Goal: Task Accomplishment & Management: Use online tool/utility

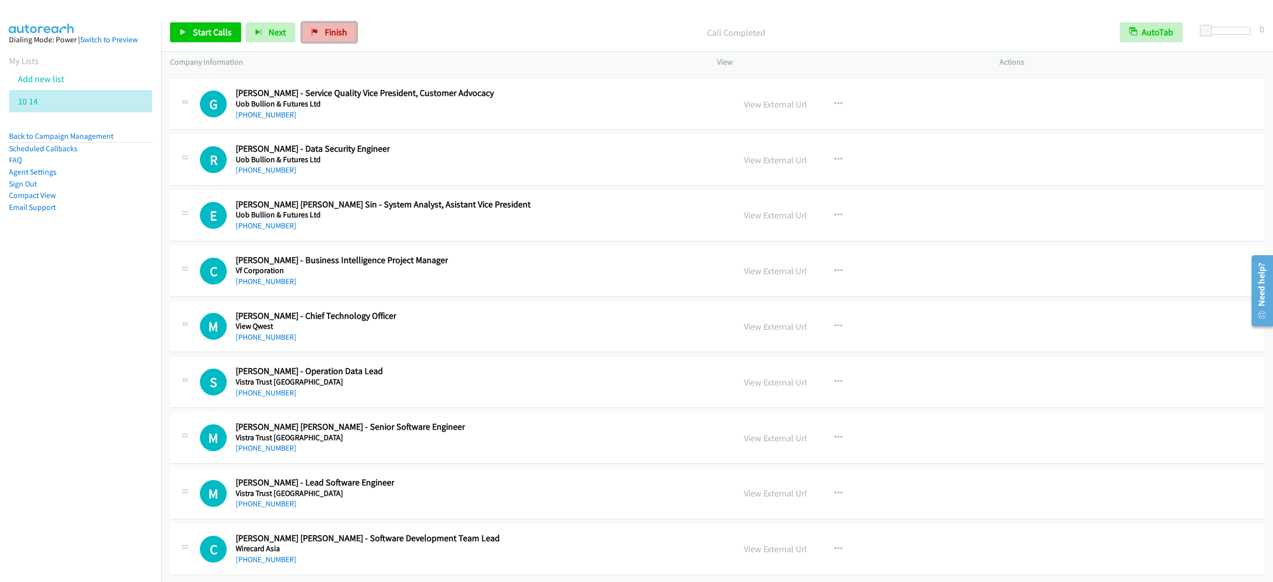
click at [330, 34] on span "Finish" at bounding box center [336, 31] width 22 height 11
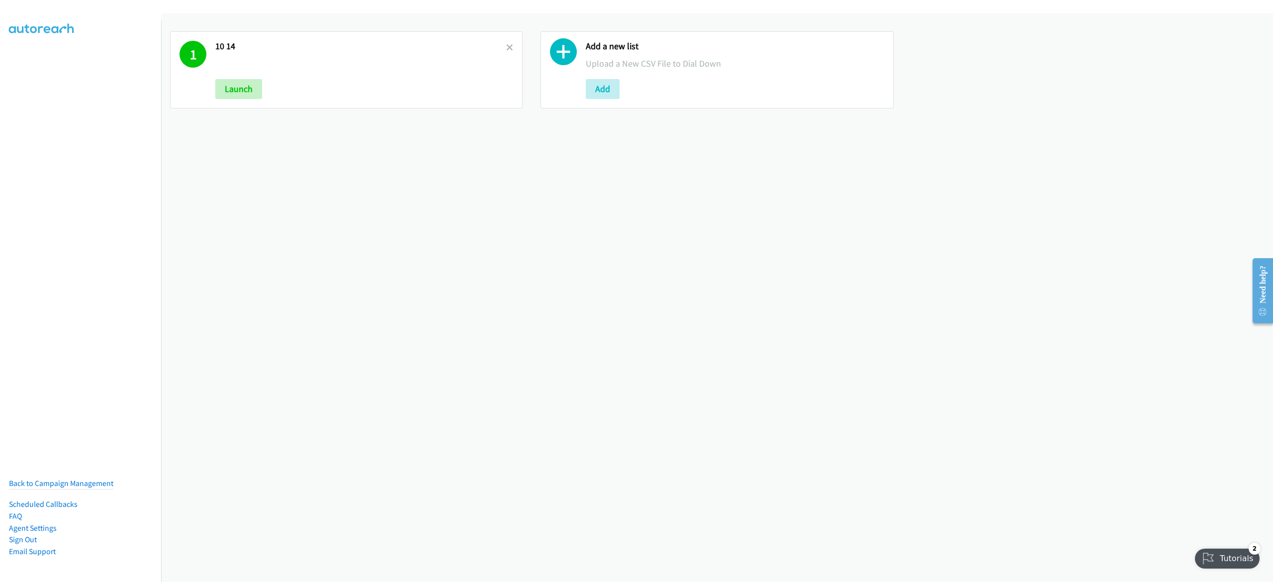
click at [508, 48] on div "1 10 14 Launch" at bounding box center [346, 69] width 353 height 77
click at [506, 49] on icon at bounding box center [509, 48] width 7 height 7
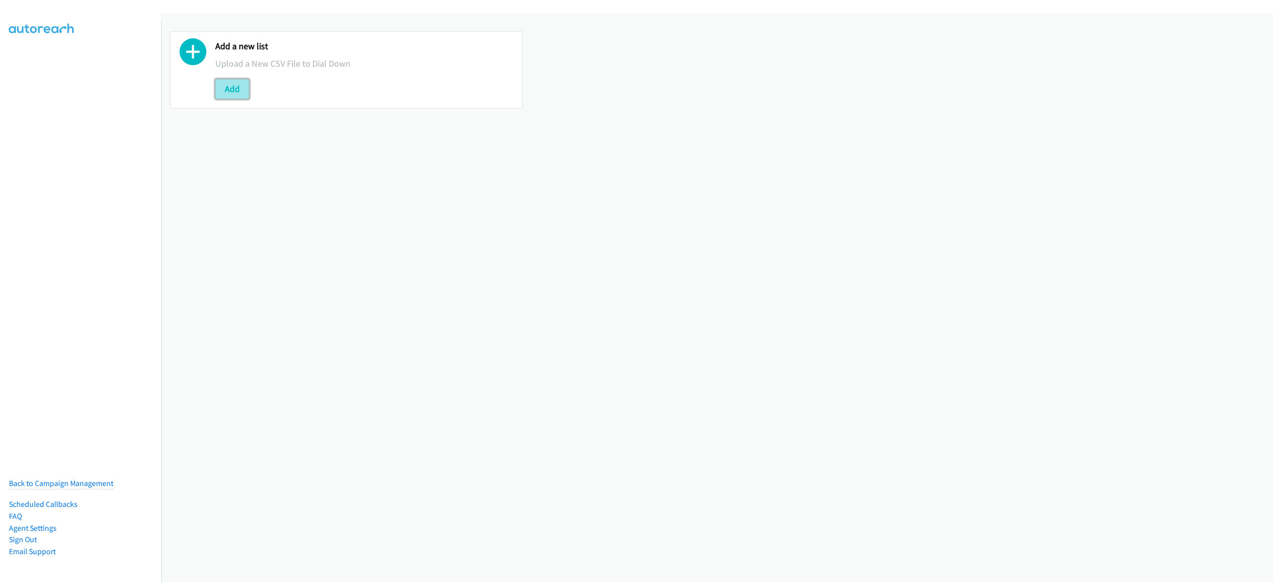
click at [231, 81] on button "Add" at bounding box center [232, 89] width 34 height 20
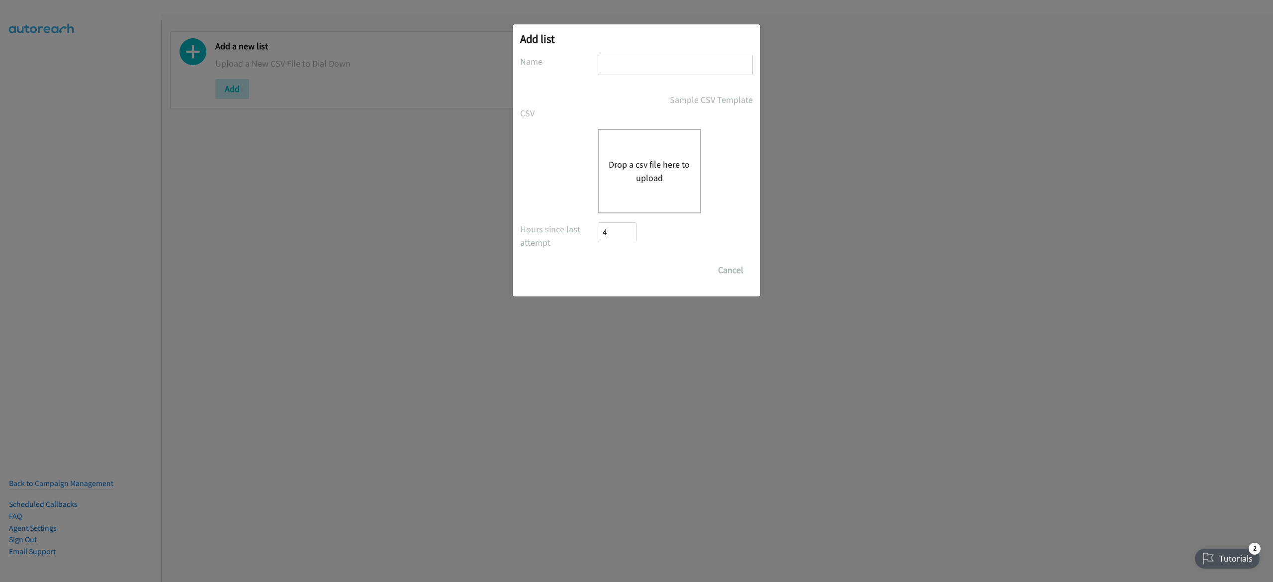
click at [627, 63] on input "text" at bounding box center [675, 65] width 155 height 20
type input "10-14"
click at [673, 186] on div "Drop a csv file here to upload" at bounding box center [649, 171] width 103 height 85
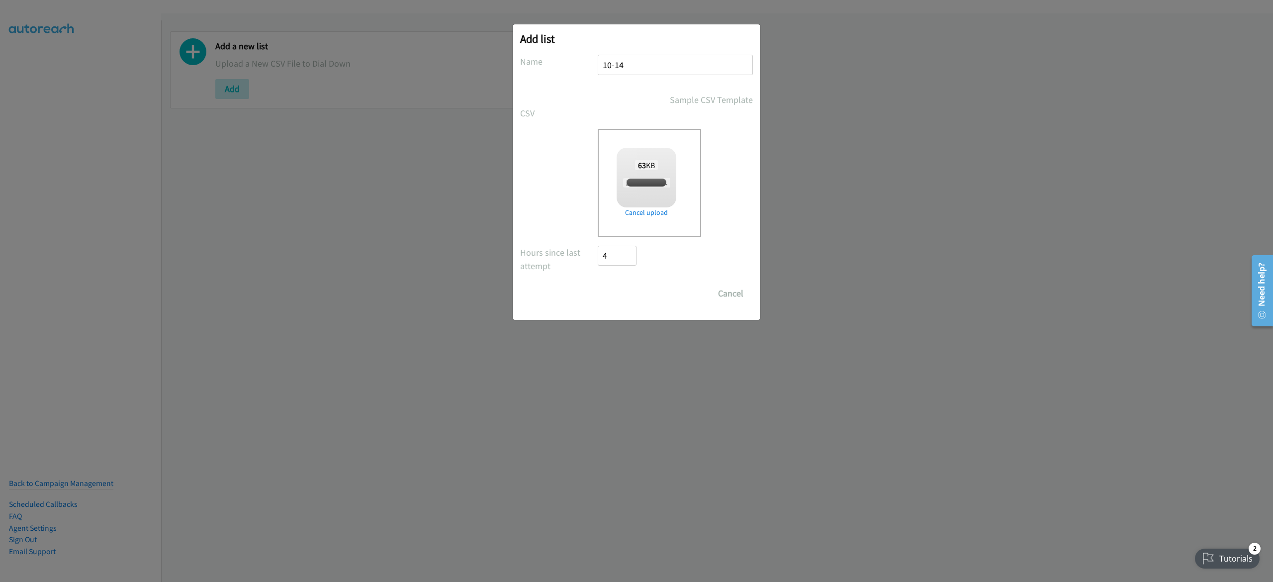
checkbox input "true"
click at [599, 296] on input "Save List" at bounding box center [624, 293] width 52 height 20
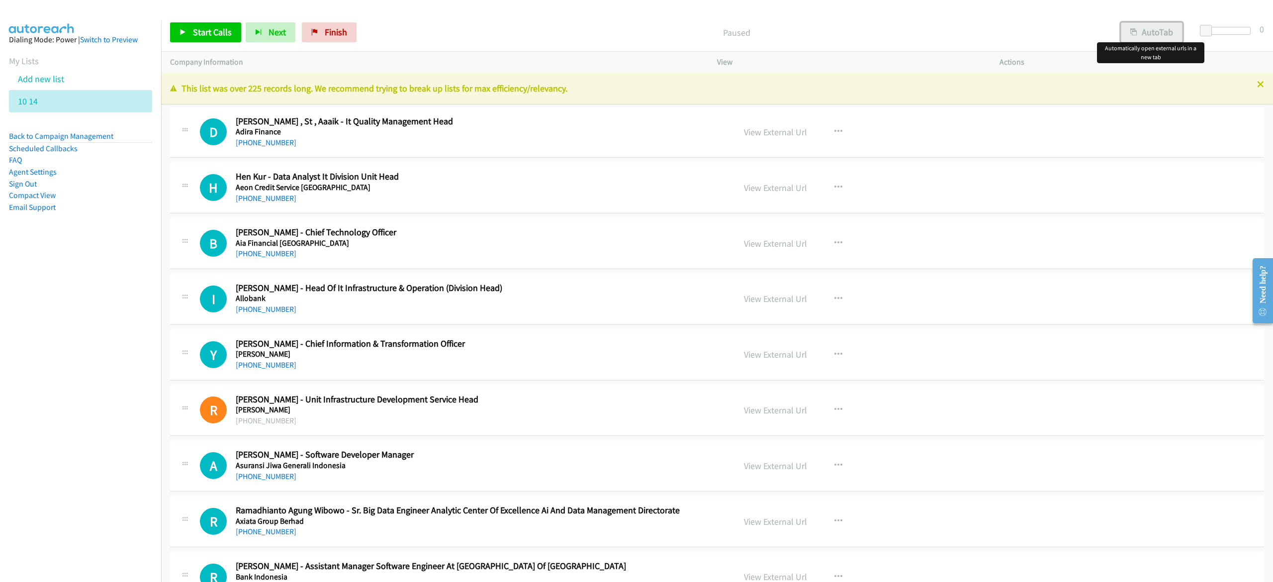
click at [1145, 29] on button "AutoTab" at bounding box center [1152, 32] width 62 height 20
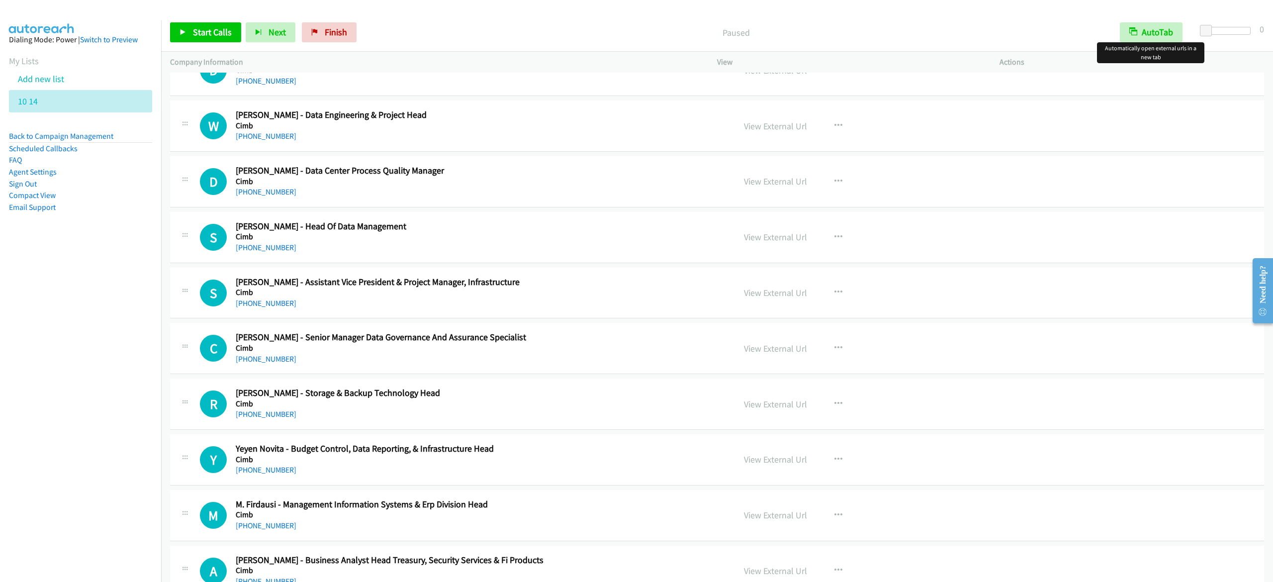
scroll to position [1392, 0]
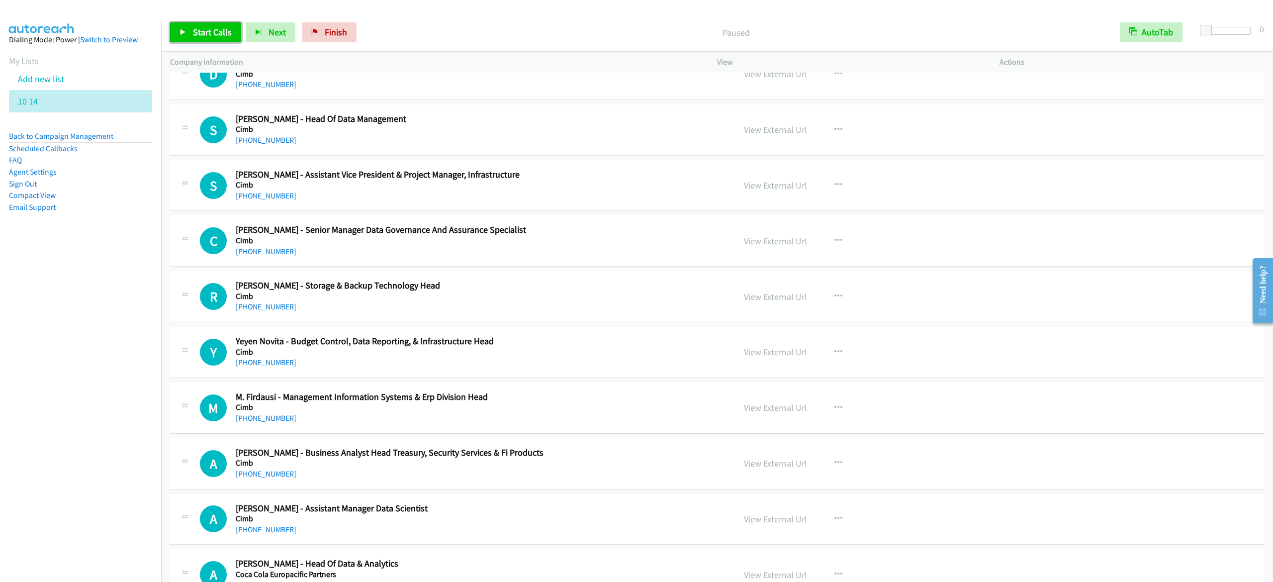
click at [176, 35] on link "Start Calls" at bounding box center [205, 32] width 71 height 20
click at [187, 35] on link "Pause" at bounding box center [197, 32] width 55 height 20
click at [196, 31] on span "Start Calls" at bounding box center [212, 31] width 39 height 11
click at [202, 32] on span "Pause" at bounding box center [204, 31] width 22 height 11
click at [231, 33] on link "Start Calls" at bounding box center [205, 32] width 71 height 20
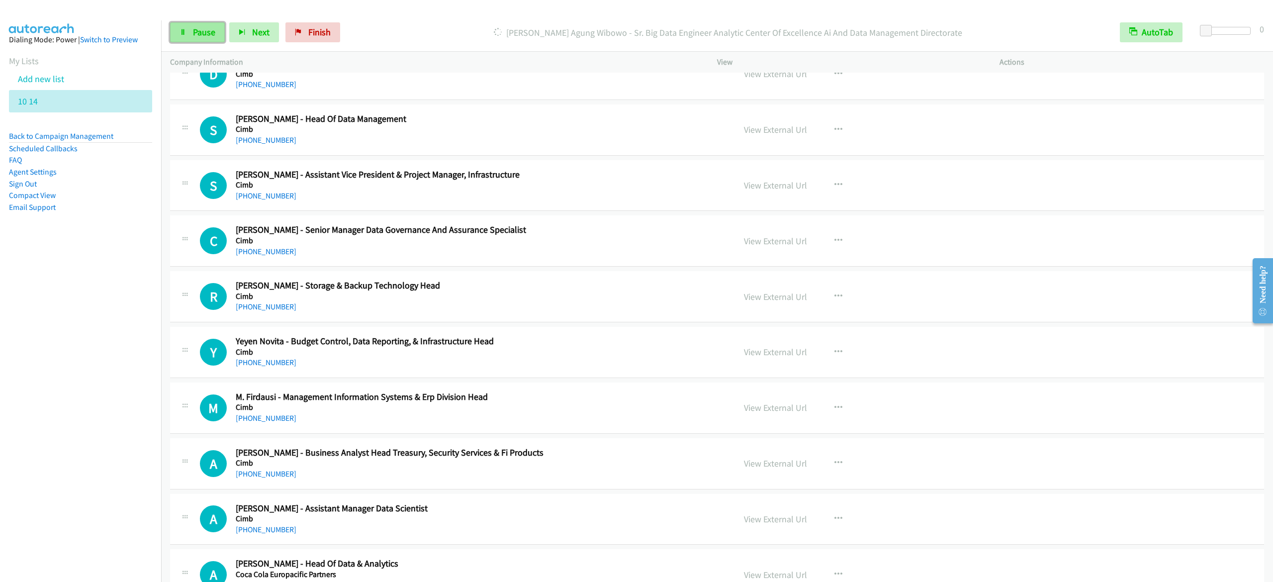
click at [202, 39] on link "Pause" at bounding box center [197, 32] width 55 height 20
click at [179, 26] on link "Start Calls" at bounding box center [205, 32] width 71 height 20
drag, startPoint x: 210, startPoint y: 27, endPoint x: 235, endPoint y: 13, distance: 28.9
click at [210, 27] on span "Pause" at bounding box center [204, 31] width 22 height 11
click at [201, 27] on span "Start Calls" at bounding box center [212, 31] width 39 height 11
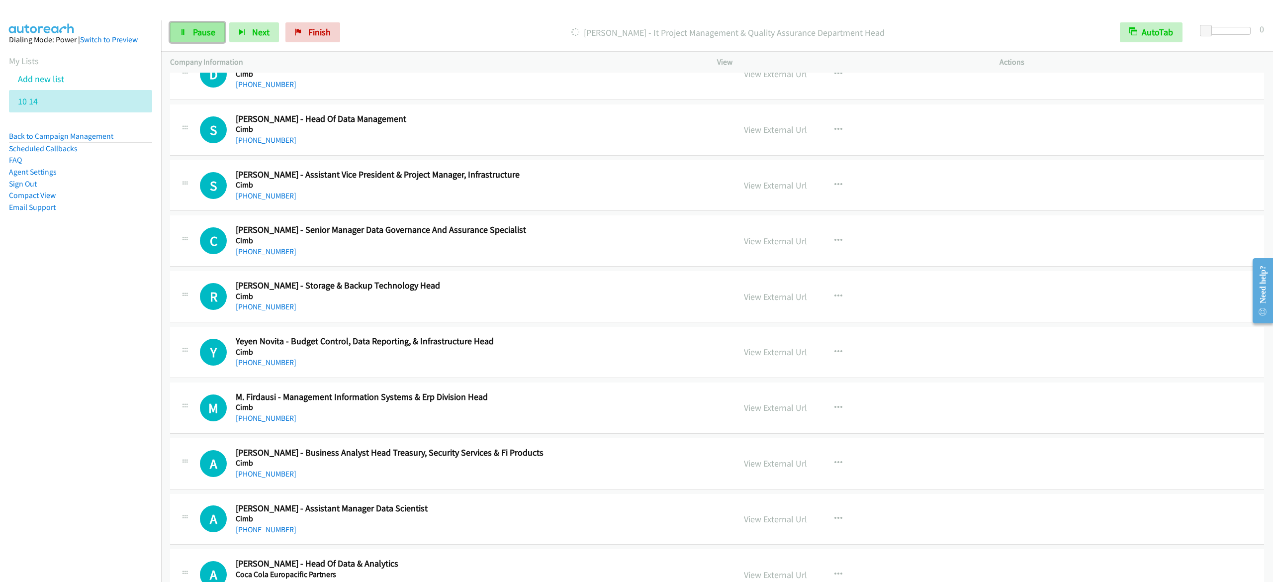
click at [199, 32] on span "Pause" at bounding box center [204, 31] width 22 height 11
click at [211, 27] on span "Start Calls" at bounding box center [212, 31] width 39 height 11
drag, startPoint x: 194, startPoint y: 34, endPoint x: 207, endPoint y: 34, distance: 13.4
click at [194, 34] on span "Pause" at bounding box center [204, 31] width 22 height 11
click at [228, 30] on span "Start Calls" at bounding box center [212, 31] width 39 height 11
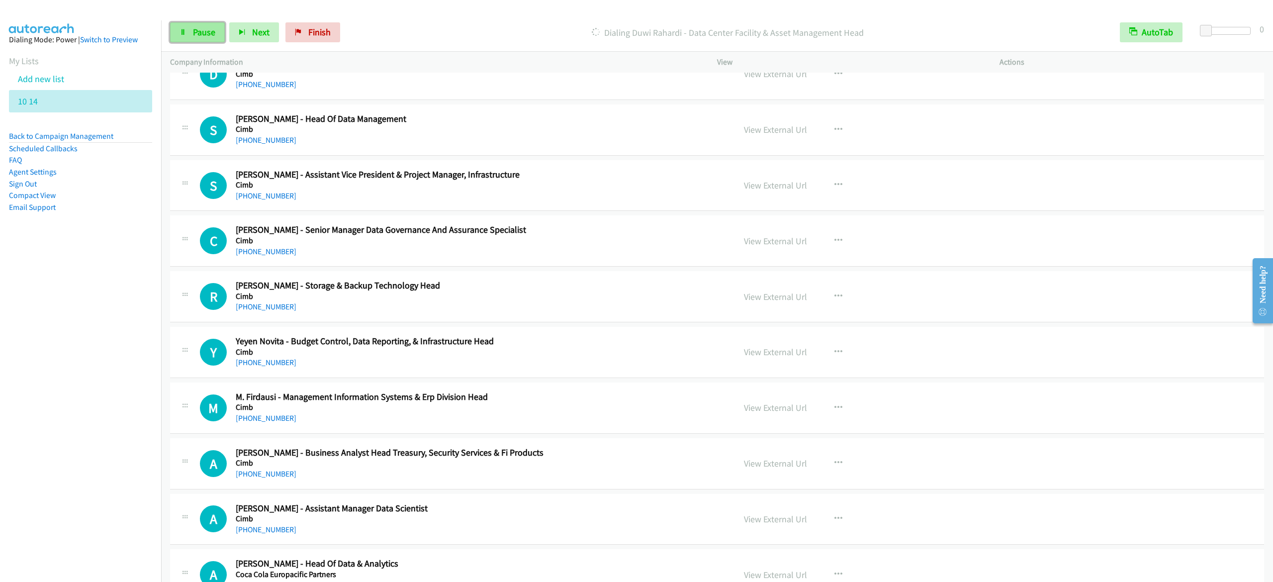
click at [220, 29] on link "Pause" at bounding box center [197, 32] width 55 height 20
click at [200, 35] on span "Start Calls" at bounding box center [212, 31] width 39 height 11
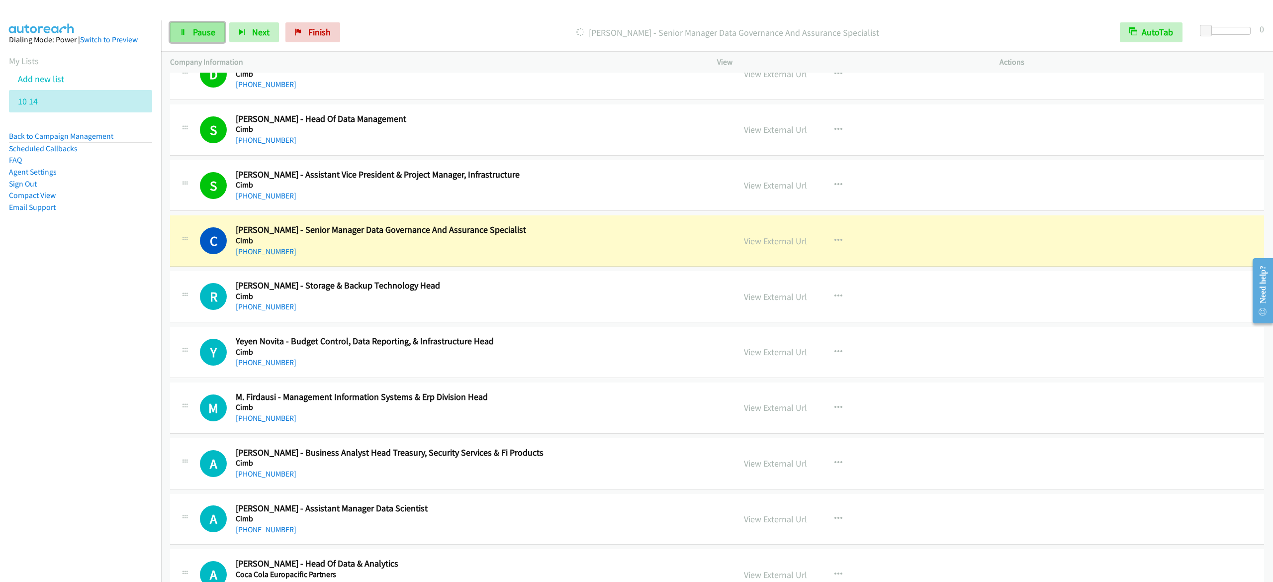
click at [200, 33] on span "Pause" at bounding box center [204, 31] width 22 height 11
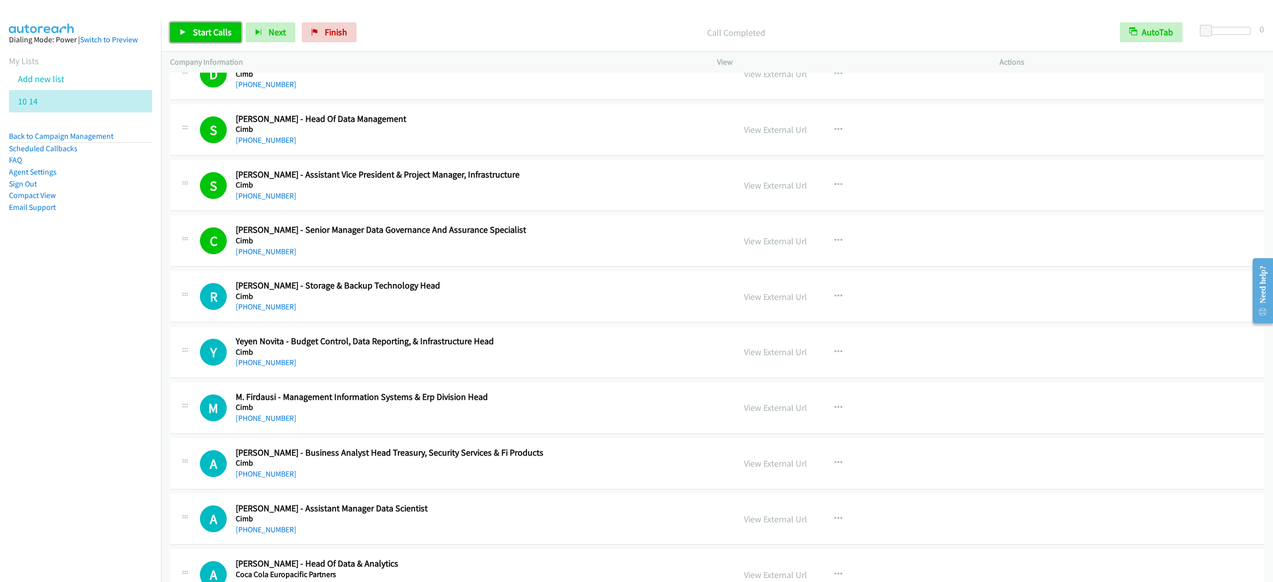
click at [199, 30] on span "Start Calls" at bounding box center [212, 31] width 39 height 11
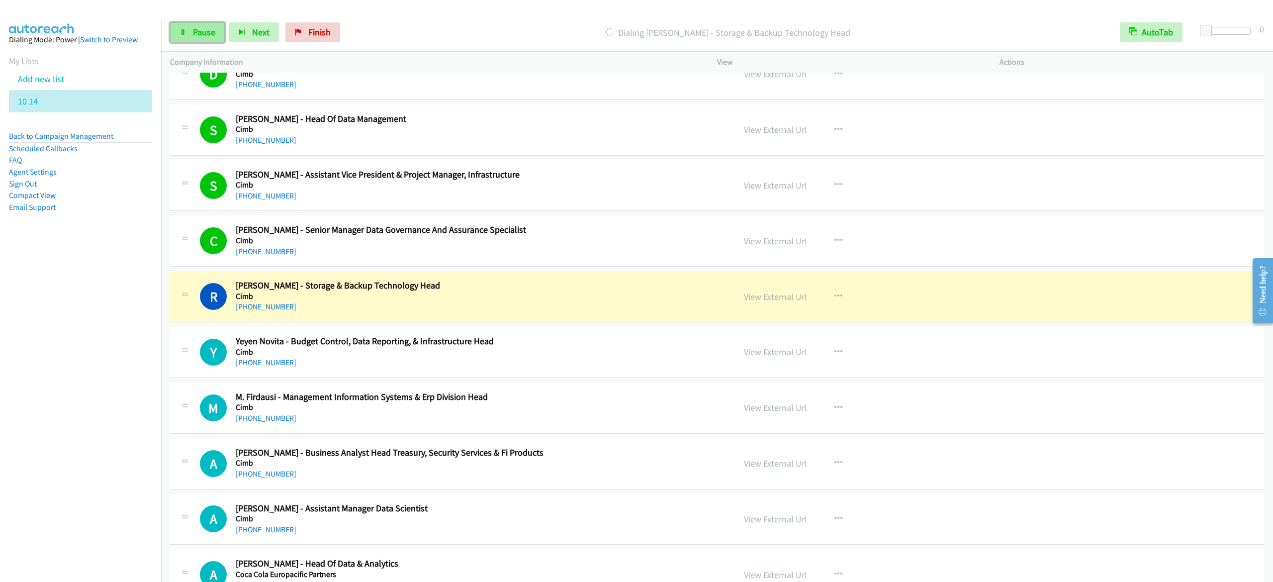
click at [213, 31] on span "Pause" at bounding box center [204, 31] width 22 height 11
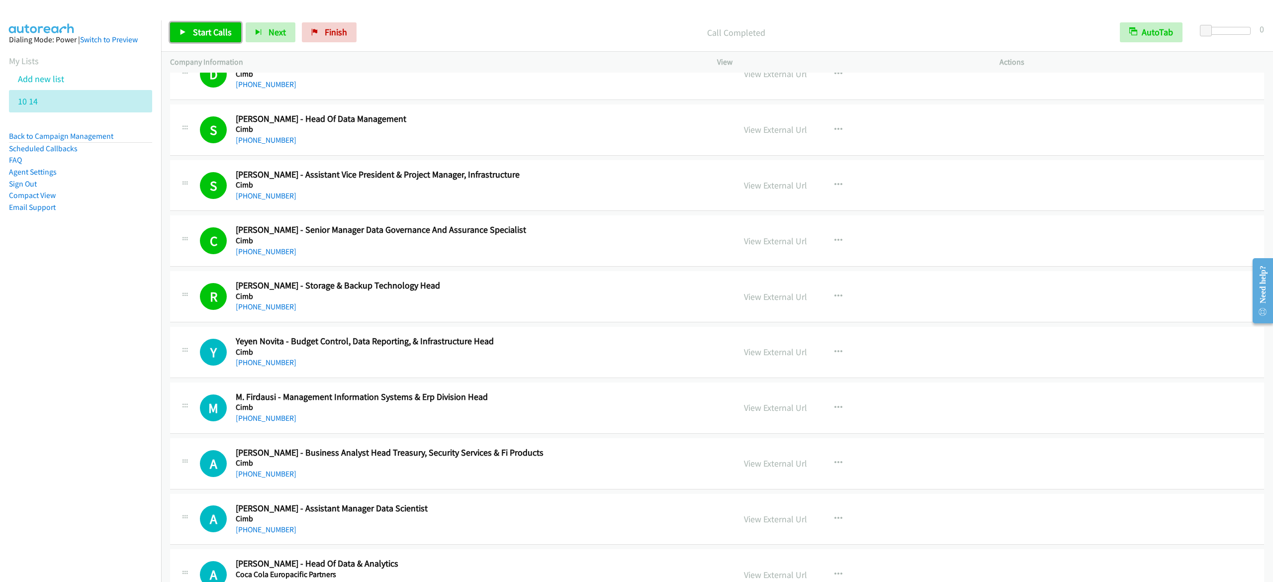
click at [217, 33] on span "Start Calls" at bounding box center [212, 31] width 39 height 11
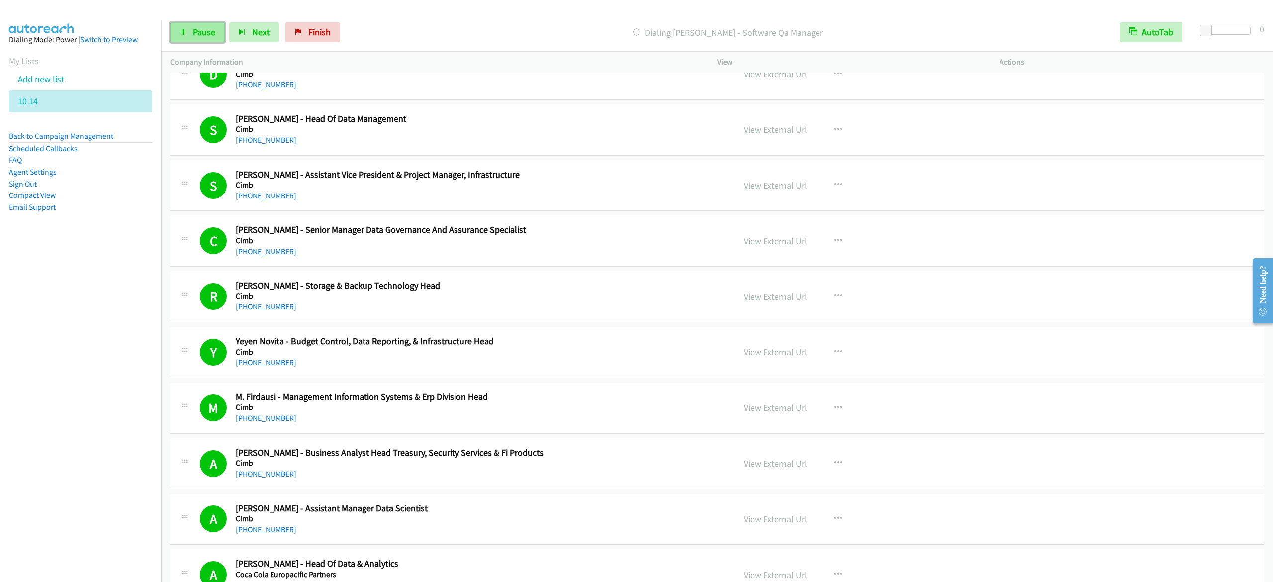
click at [179, 29] on link "Pause" at bounding box center [197, 32] width 55 height 20
click at [181, 25] on link "Start Calls" at bounding box center [205, 32] width 71 height 20
click at [191, 37] on link "Pause" at bounding box center [197, 32] width 55 height 20
click at [224, 45] on div "Start Calls Pause Next Finish Call Completed AutoTab AutoTab 0" at bounding box center [717, 32] width 1112 height 38
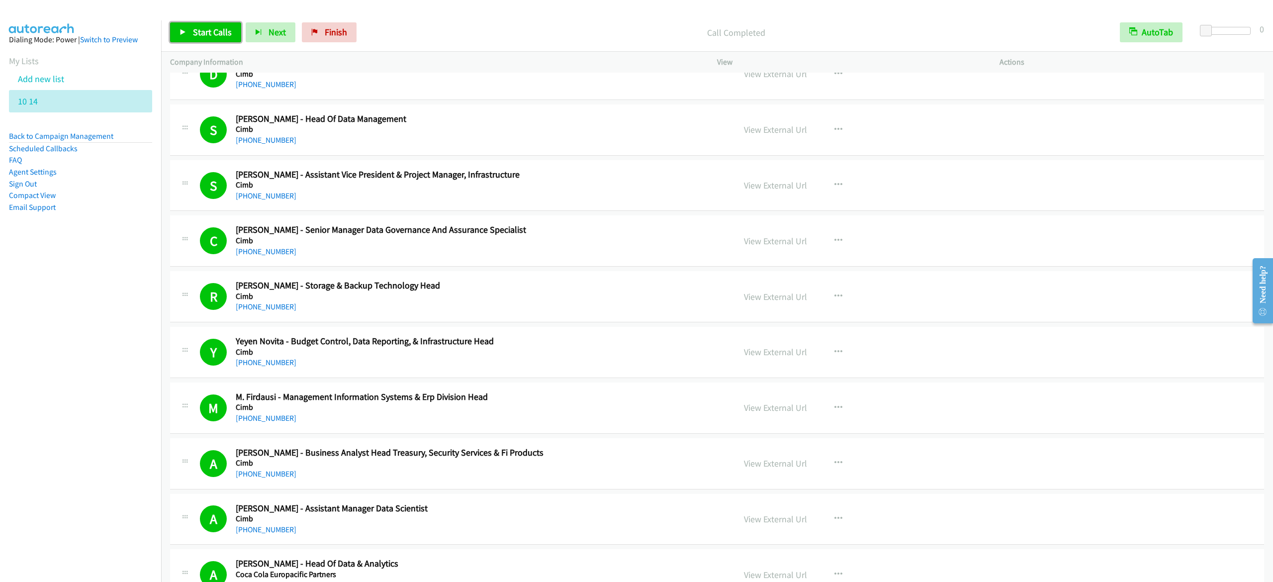
click at [231, 37] on link "Start Calls" at bounding box center [205, 32] width 71 height 20
click at [183, 27] on link "Pause" at bounding box center [197, 32] width 55 height 20
drag, startPoint x: 221, startPoint y: 41, endPoint x: 237, endPoint y: 64, distance: 27.5
click at [221, 41] on link "Start Calls" at bounding box center [205, 32] width 71 height 20
click at [209, 35] on span "Pause" at bounding box center [204, 31] width 22 height 11
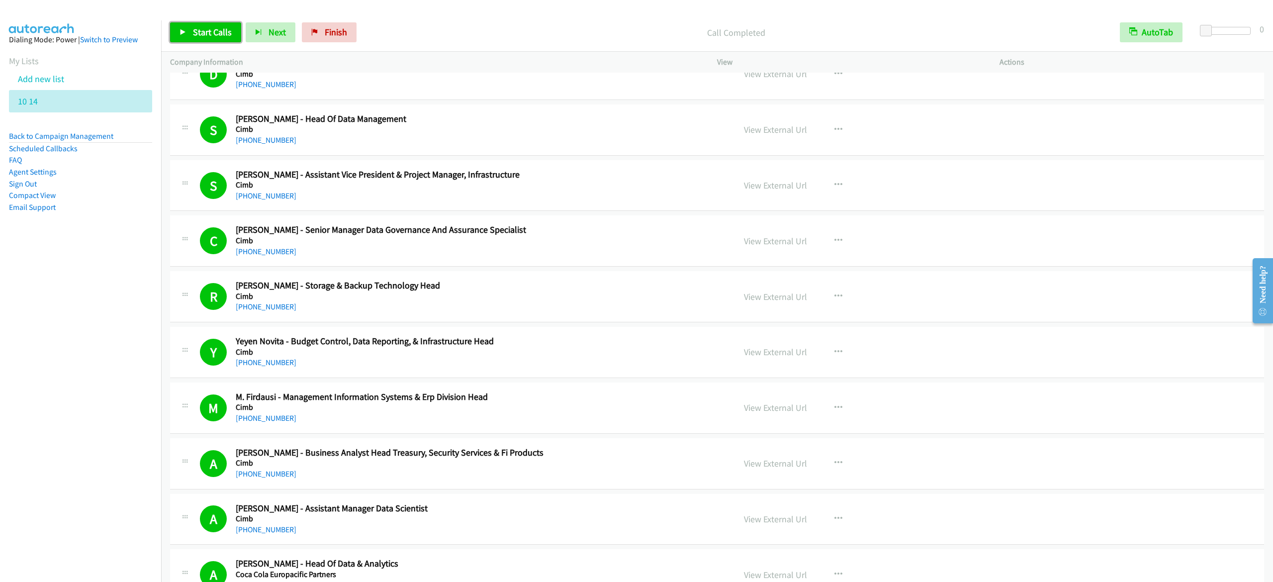
click at [228, 36] on span "Start Calls" at bounding box center [212, 31] width 39 height 11
click at [199, 28] on span "Pause" at bounding box center [204, 31] width 22 height 11
click at [195, 25] on link "Start Calls" at bounding box center [205, 32] width 71 height 20
click at [197, 30] on span "Pause" at bounding box center [204, 31] width 22 height 11
click at [197, 30] on span "Start Calls" at bounding box center [212, 31] width 39 height 11
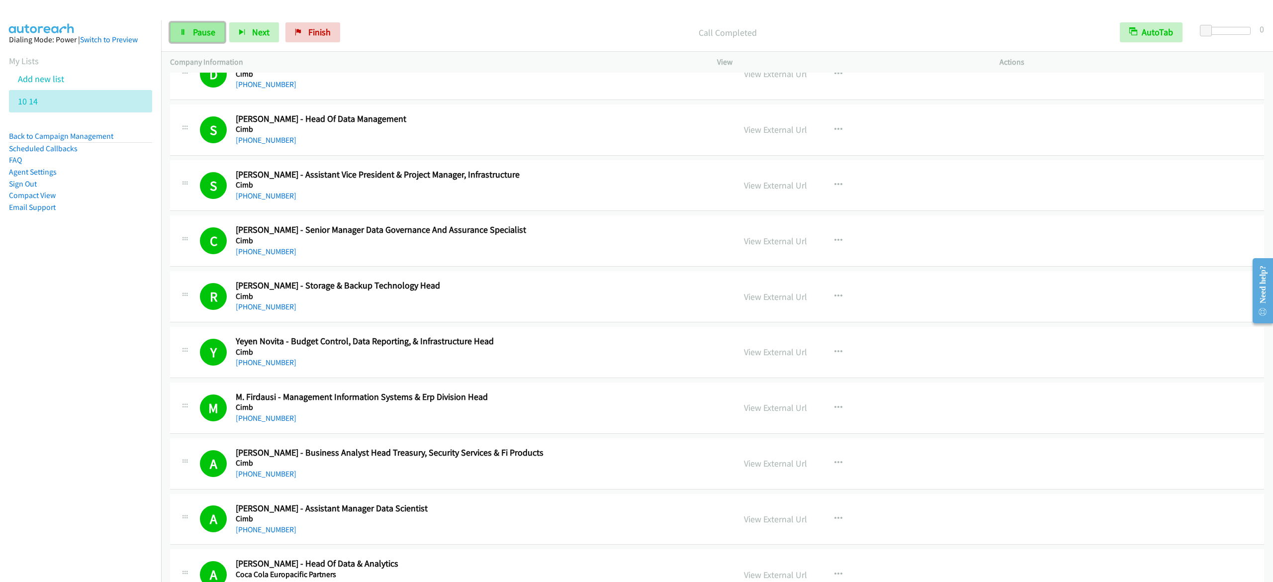
click at [219, 25] on link "Pause" at bounding box center [197, 32] width 55 height 20
click at [209, 35] on span "Start Calls" at bounding box center [212, 31] width 39 height 11
click at [193, 29] on span "Pause" at bounding box center [204, 31] width 22 height 11
click at [216, 37] on span "Start Calls" at bounding box center [212, 31] width 39 height 11
click at [203, 33] on span "Pause" at bounding box center [204, 31] width 22 height 11
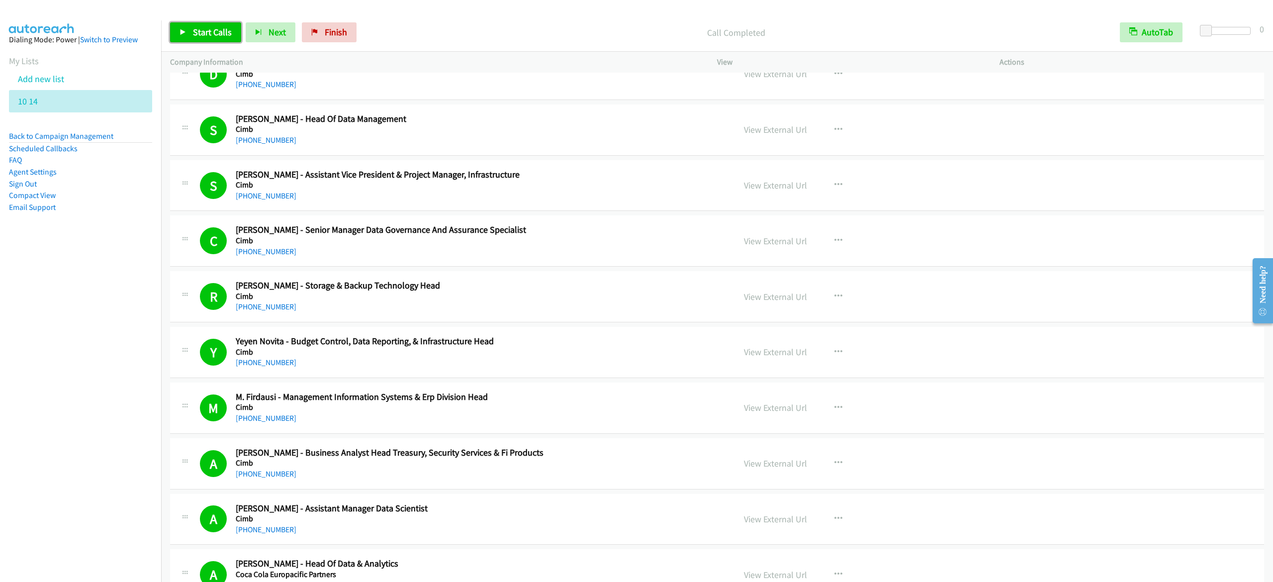
click at [207, 25] on link "Start Calls" at bounding box center [205, 32] width 71 height 20
click at [187, 23] on link "Pause" at bounding box center [197, 32] width 55 height 20
click at [225, 34] on span "Start Calls" at bounding box center [212, 31] width 39 height 11
click at [181, 27] on link "Pause" at bounding box center [197, 32] width 55 height 20
click at [209, 29] on span "Start Calls" at bounding box center [212, 31] width 39 height 11
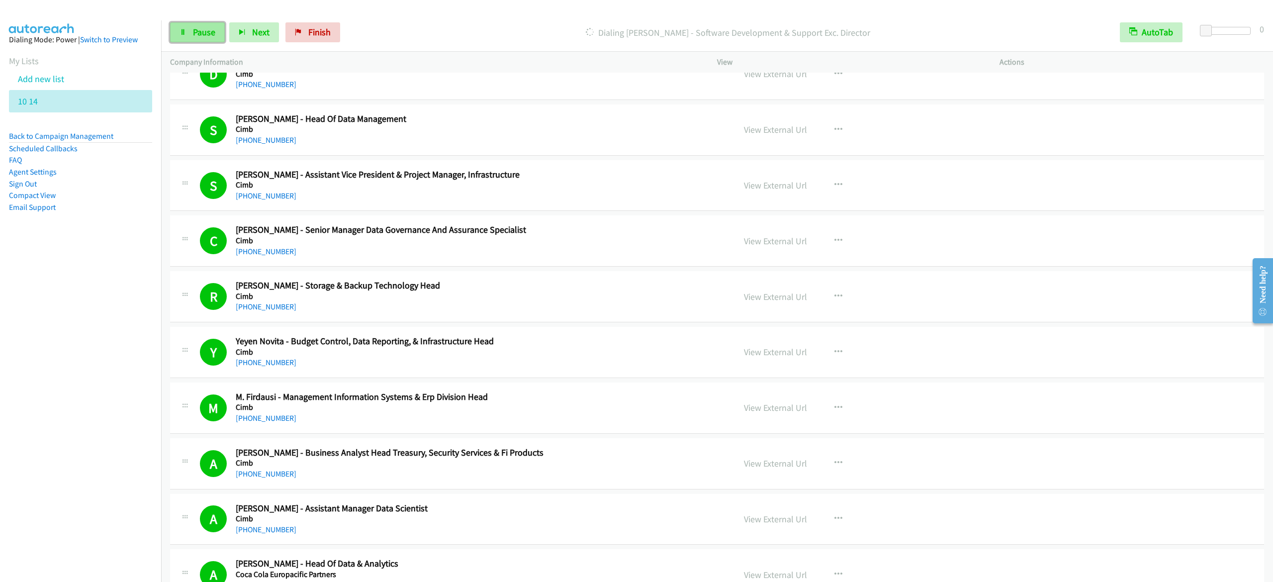
click at [213, 26] on link "Pause" at bounding box center [197, 32] width 55 height 20
click at [212, 35] on span "Start Calls" at bounding box center [212, 31] width 39 height 11
click at [204, 29] on span "Pause" at bounding box center [204, 31] width 22 height 11
click at [193, 28] on span "Start Calls" at bounding box center [212, 31] width 39 height 11
drag, startPoint x: 181, startPoint y: 26, endPoint x: 424, endPoint y: 48, distance: 244.1
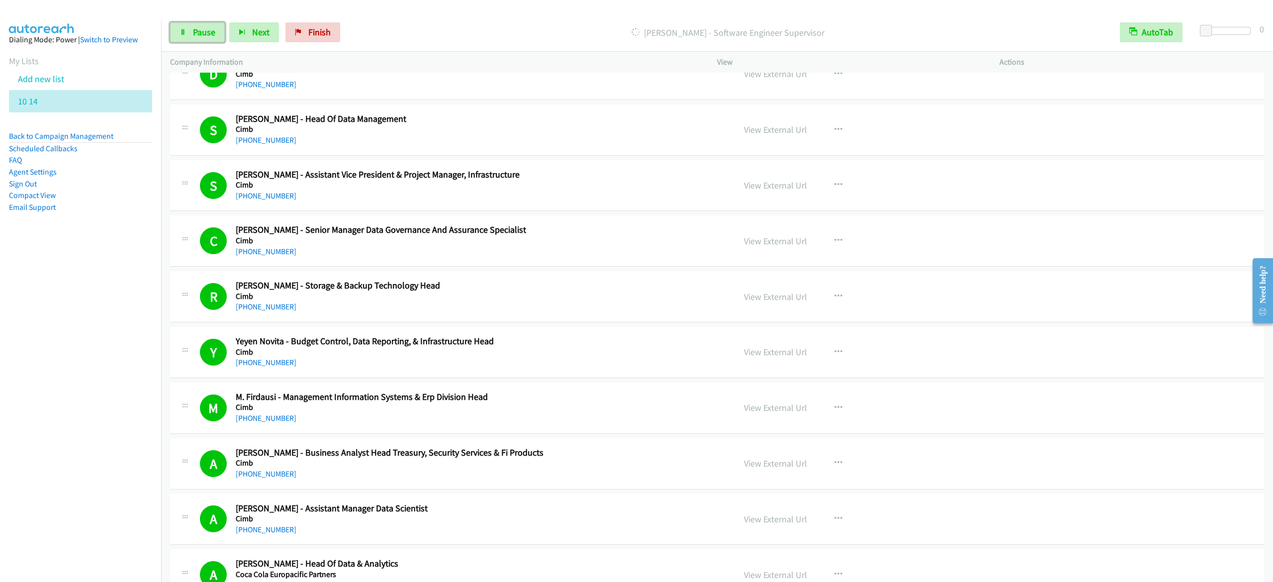
click at [181, 25] on link "Pause" at bounding box center [197, 32] width 55 height 20
click at [227, 30] on span "Start Calls" at bounding box center [212, 31] width 39 height 11
click at [210, 29] on span "Pause" at bounding box center [204, 31] width 22 height 11
click at [214, 25] on link "Start Calls" at bounding box center [205, 32] width 71 height 20
click at [213, 37] on span "Pause" at bounding box center [204, 31] width 22 height 11
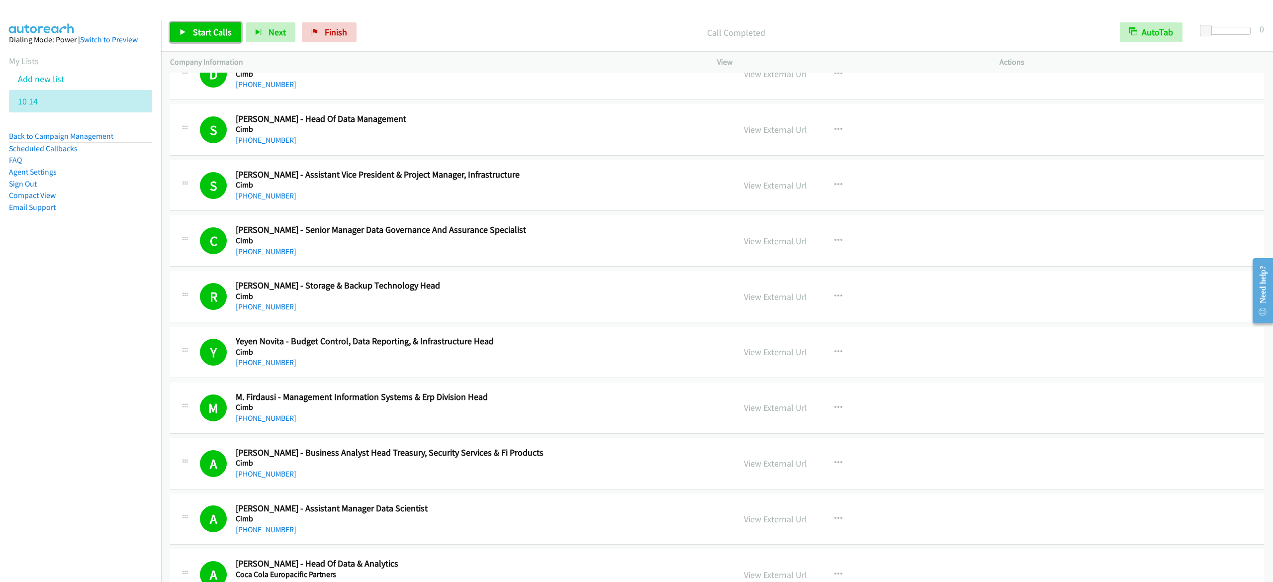
click at [193, 31] on span "Start Calls" at bounding box center [212, 31] width 39 height 11
click at [211, 28] on span "Pause" at bounding box center [204, 31] width 22 height 11
click at [187, 33] on link "Start Calls" at bounding box center [205, 32] width 71 height 20
click at [196, 33] on span "Pause" at bounding box center [204, 31] width 22 height 11
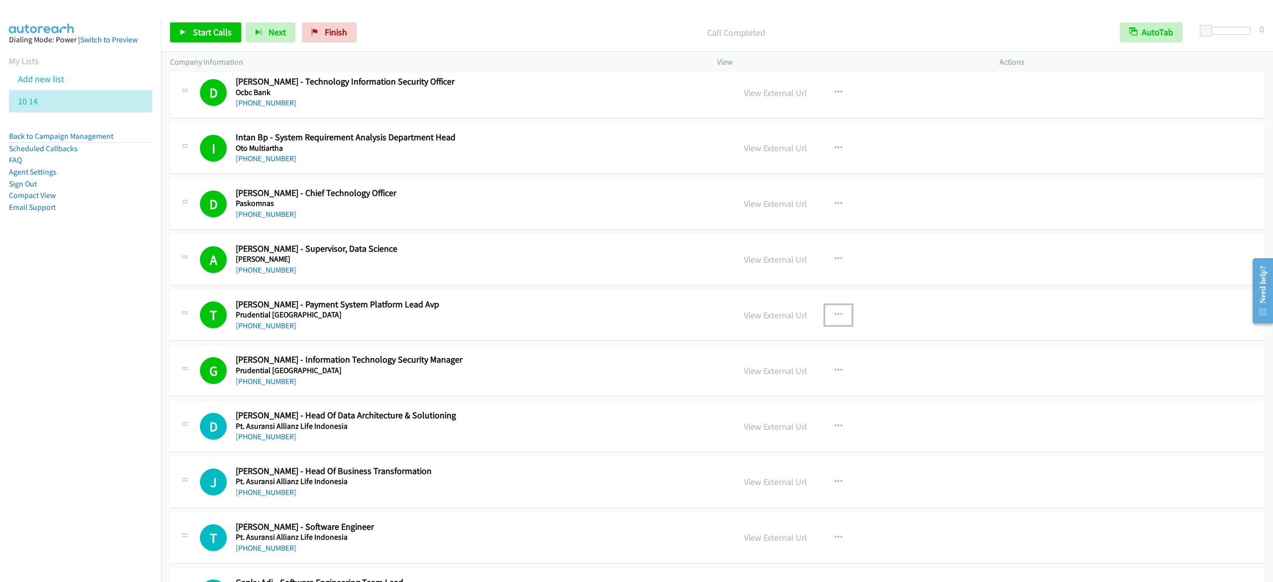
click at [825, 325] on button "button" at bounding box center [838, 315] width 27 height 20
click at [748, 331] on div at bounding box center [636, 291] width 1273 height 582
click at [747, 321] on link "View External Url" at bounding box center [775, 314] width 63 height 11
click at [223, 26] on link "Start Calls" at bounding box center [205, 32] width 71 height 20
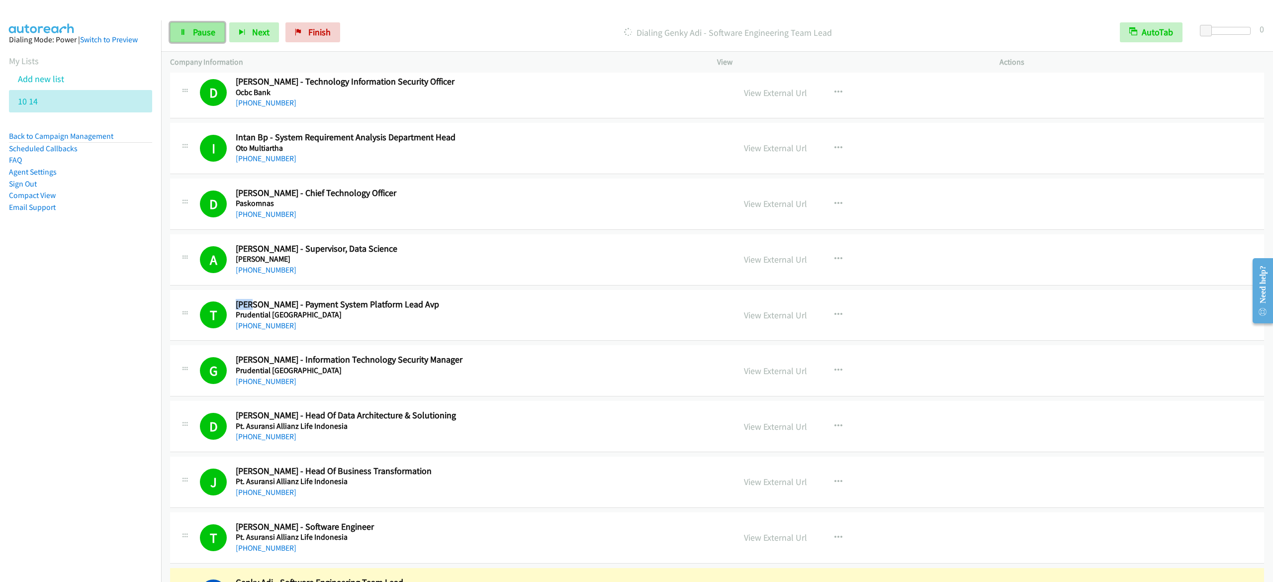
click at [209, 35] on span "Pause" at bounding box center [204, 31] width 22 height 11
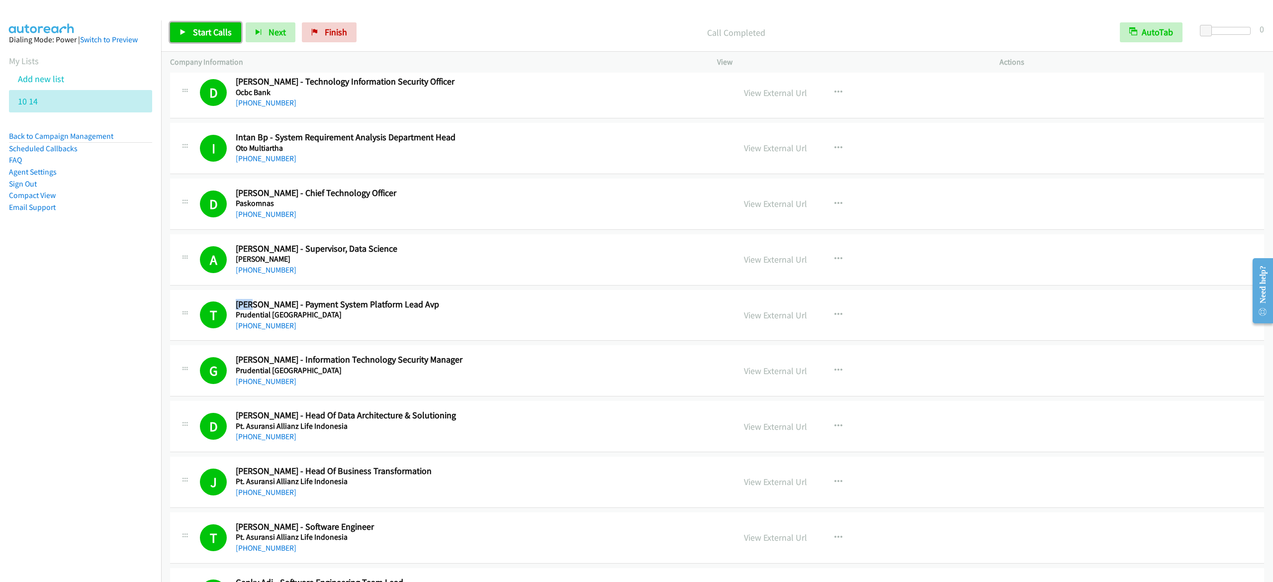
click at [187, 28] on link "Start Calls" at bounding box center [205, 32] width 71 height 20
click at [203, 39] on link "Pause" at bounding box center [197, 32] width 55 height 20
click at [230, 33] on span "Start Calls" at bounding box center [212, 31] width 39 height 11
click at [203, 27] on span "Pause" at bounding box center [204, 31] width 22 height 11
click at [190, 24] on link "Start Calls" at bounding box center [205, 32] width 71 height 20
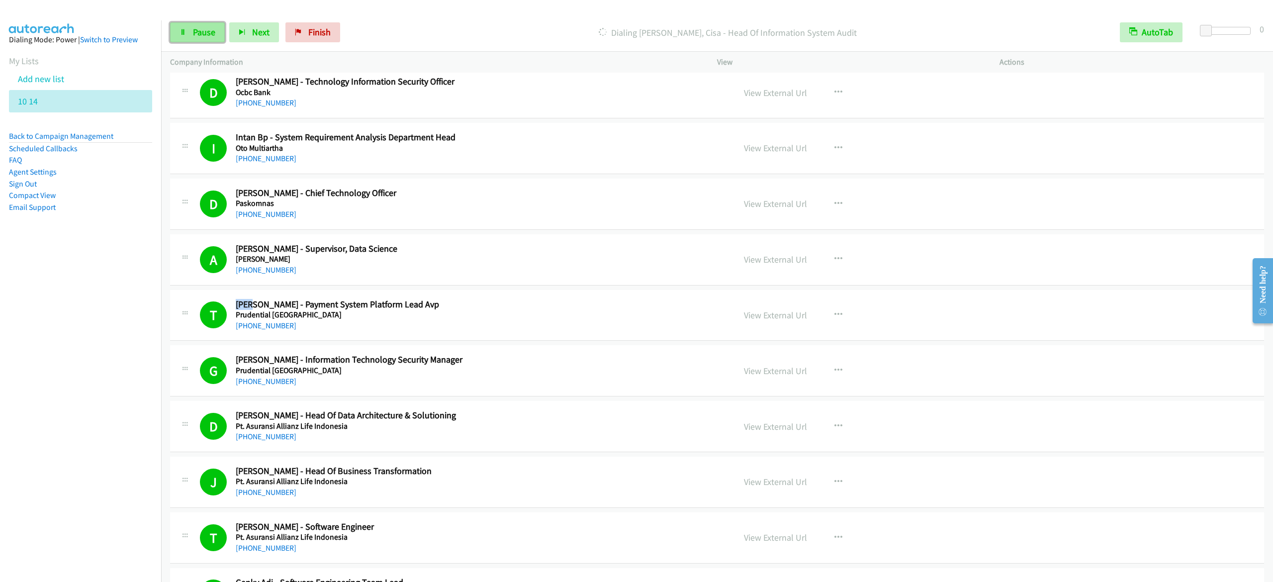
click at [174, 31] on link "Pause" at bounding box center [197, 32] width 55 height 20
click at [197, 31] on span "Start Calls" at bounding box center [212, 31] width 39 height 11
click at [197, 30] on span "Pause" at bounding box center [204, 31] width 22 height 11
click at [190, 33] on link "Start Calls" at bounding box center [205, 32] width 71 height 20
click at [217, 27] on link "Pause" at bounding box center [197, 32] width 55 height 20
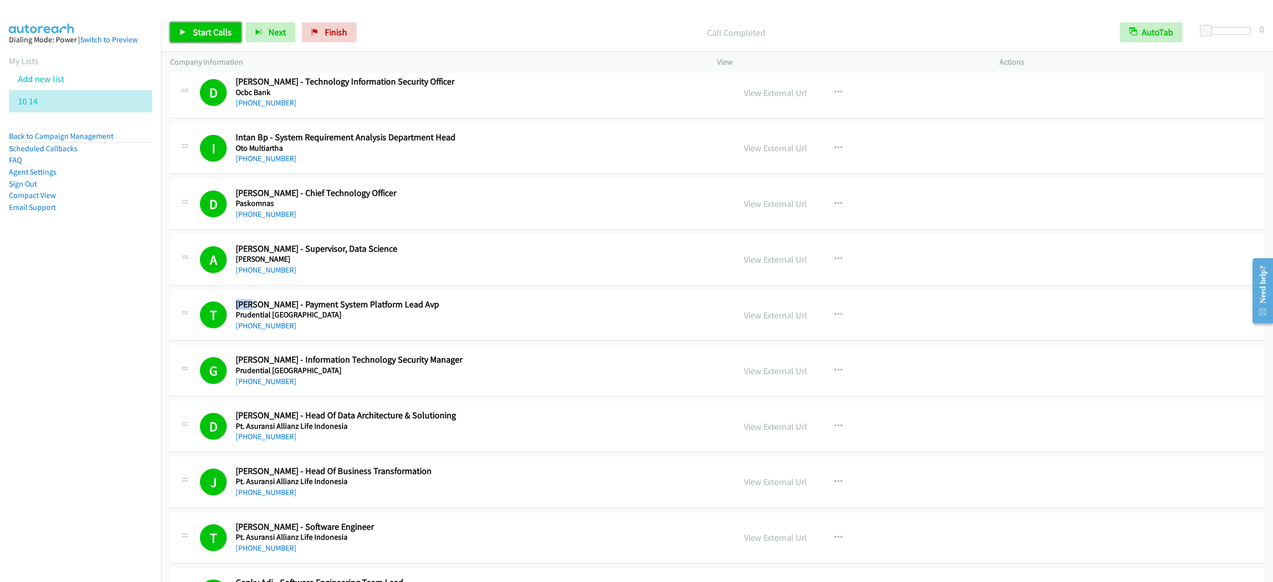
click at [235, 30] on link "Start Calls" at bounding box center [205, 32] width 71 height 20
click at [197, 26] on link "Pause" at bounding box center [197, 32] width 55 height 20
click at [183, 31] on icon at bounding box center [182, 32] width 7 height 7
click at [211, 33] on span "Pause" at bounding box center [204, 31] width 22 height 11
click at [231, 35] on link "Start Calls" at bounding box center [205, 32] width 71 height 20
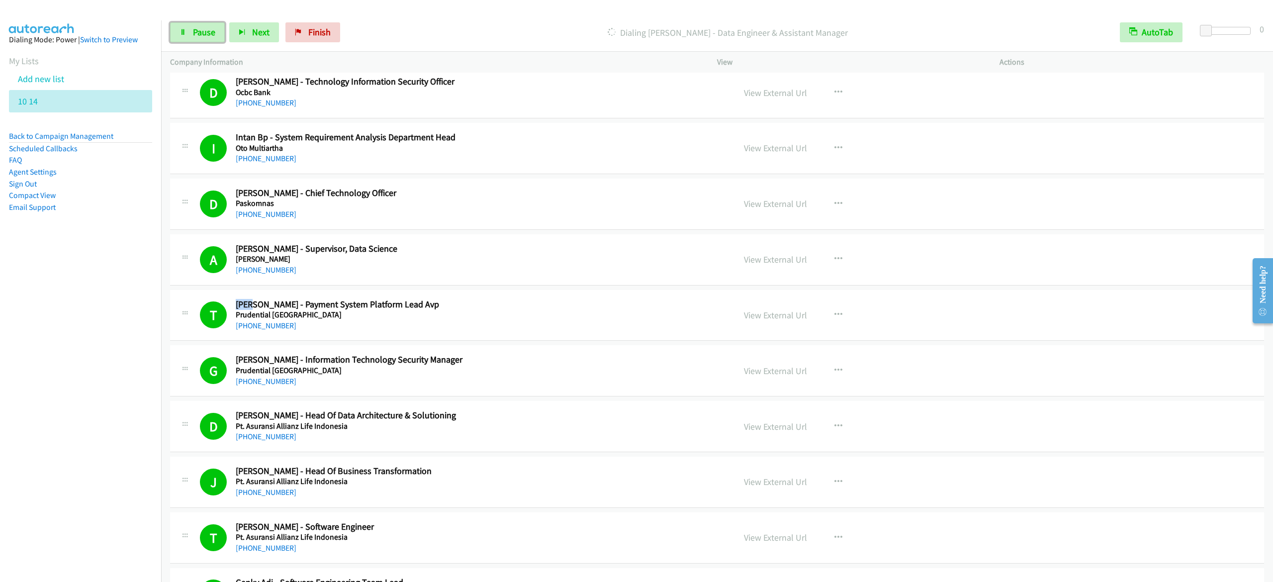
drag, startPoint x: 187, startPoint y: 26, endPoint x: 218, endPoint y: 10, distance: 34.3
click at [187, 26] on link "Pause" at bounding box center [197, 32] width 55 height 20
